Goal: Find specific page/section: Find specific page/section

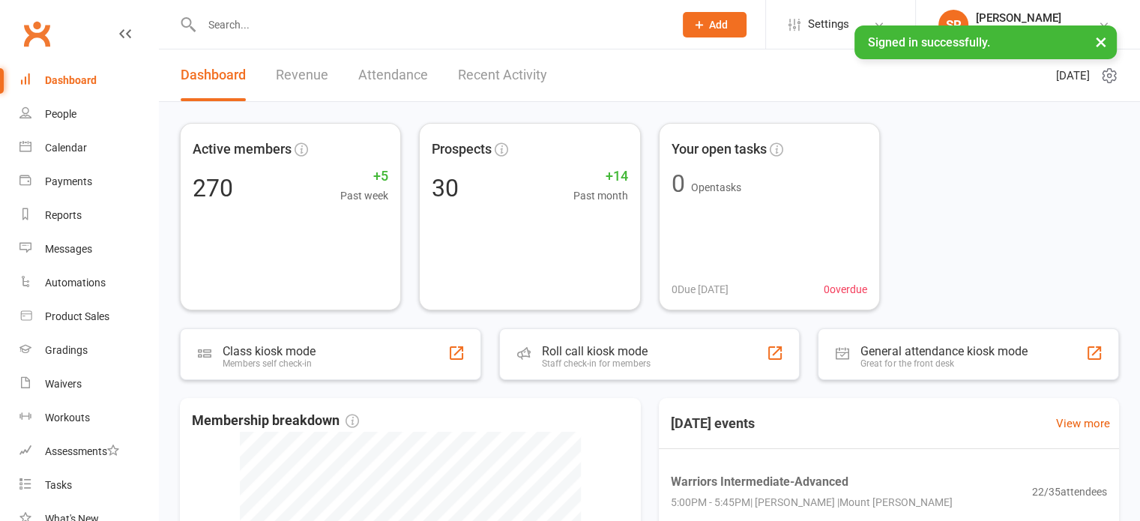
click at [468, 33] on input "text" at bounding box center [430, 24] width 466 height 21
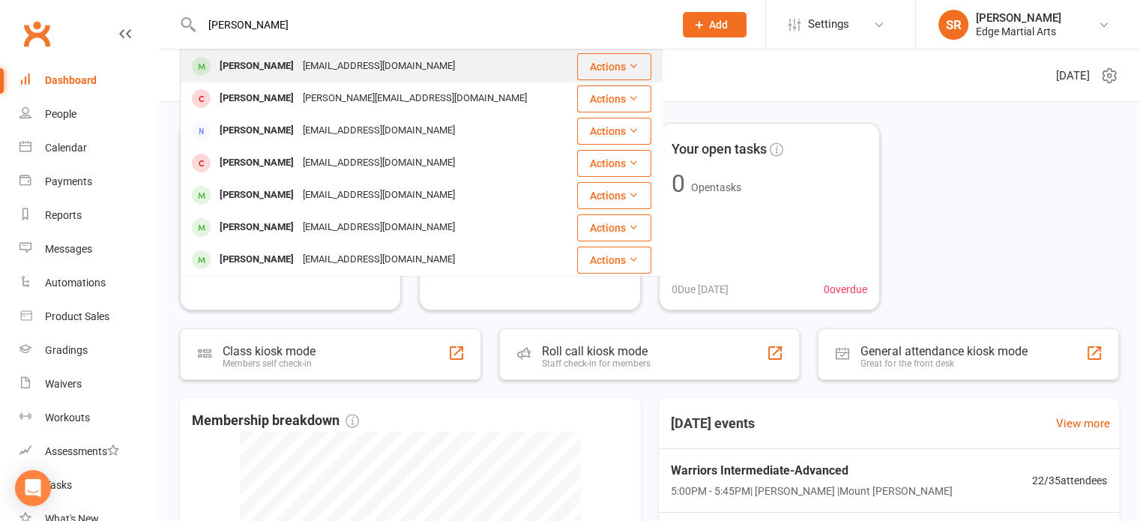
type input "alexander"
click at [287, 66] on div "Alexander Moldrich" at bounding box center [256, 66] width 83 height 22
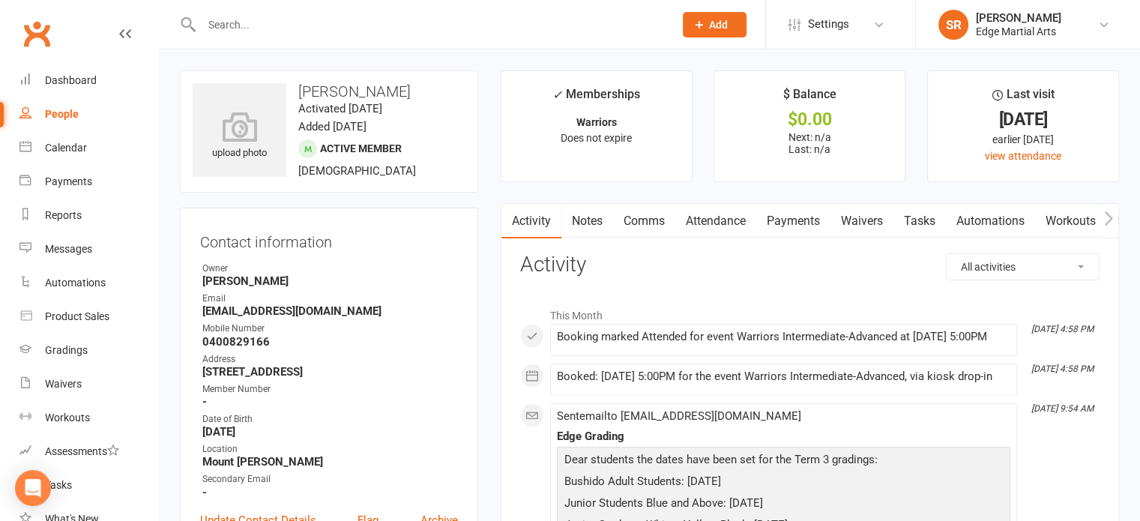
click at [402, 5] on div at bounding box center [421, 24] width 483 height 49
click at [352, 42] on div at bounding box center [421, 24] width 483 height 49
click at [340, 28] on input "text" at bounding box center [430, 24] width 466 height 21
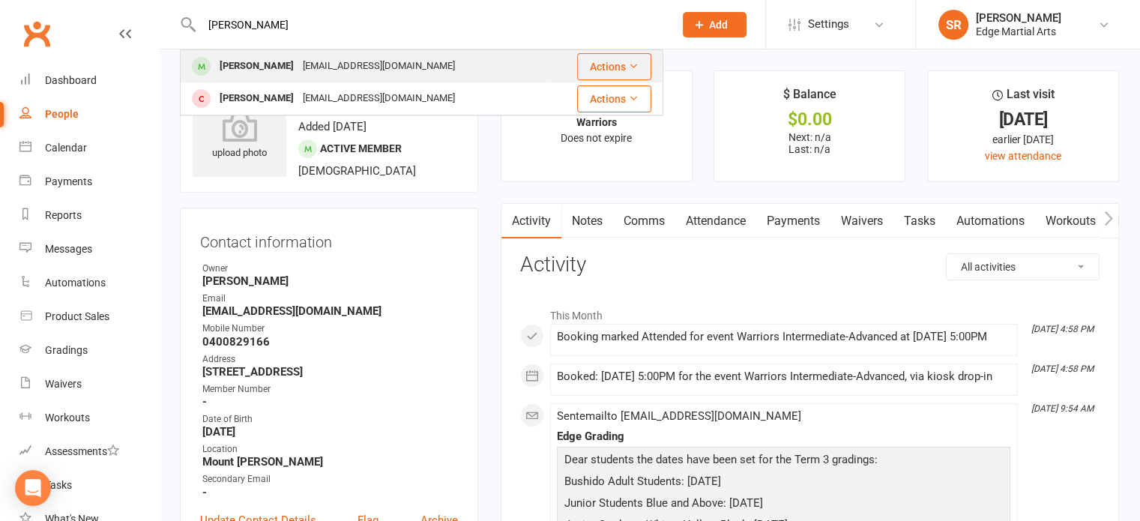
type input "sebastian"
click at [316, 53] on div "Sebastian Moldrich annamoldrich@gmail.com" at bounding box center [365, 66] width 369 height 31
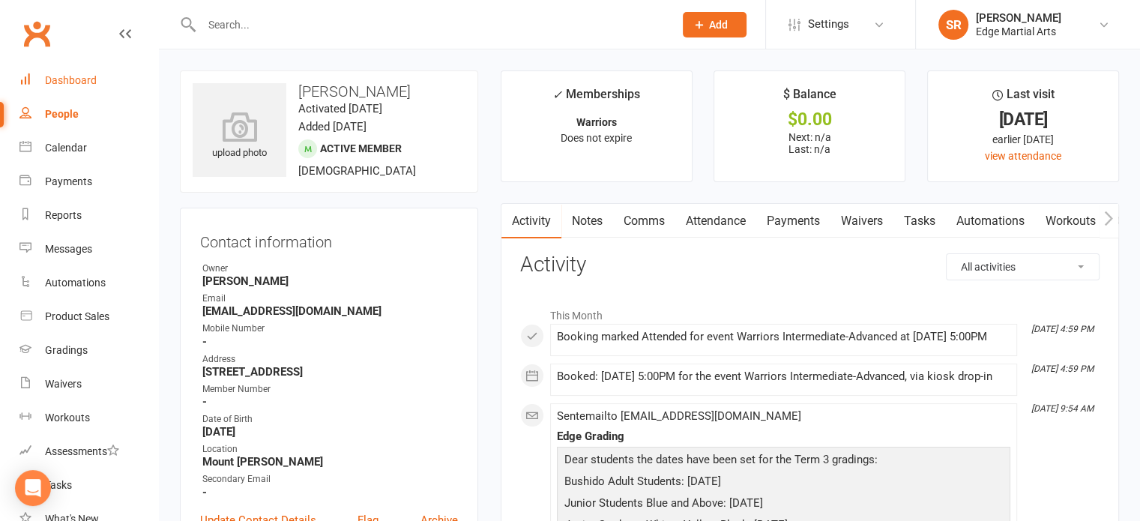
click at [54, 88] on link "Dashboard" at bounding box center [88, 81] width 139 height 34
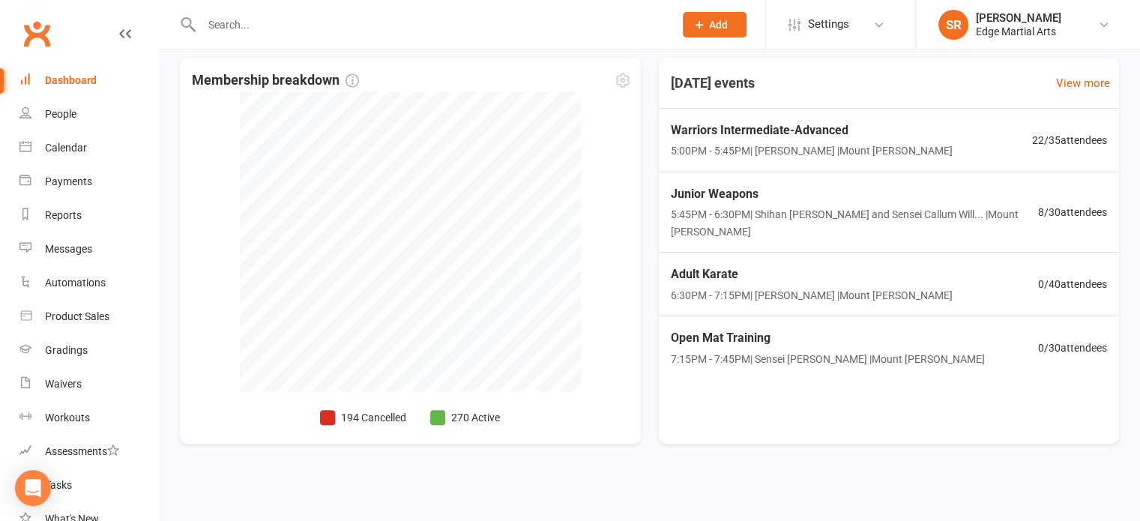
scroll to position [340, 0]
